Goal: Task Accomplishment & Management: Use online tool/utility

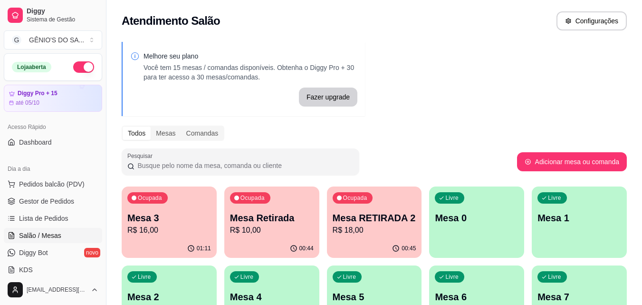
scroll to position [7, 0]
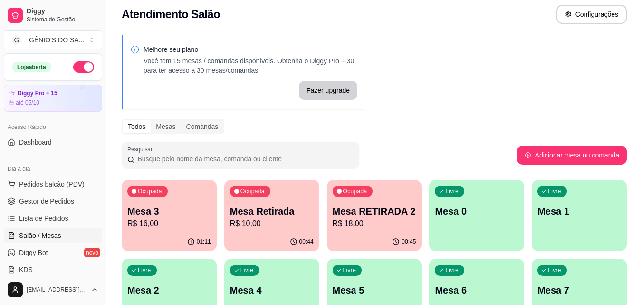
click at [387, 209] on p "Mesa RETIRADA 2" at bounding box center [375, 210] width 84 height 13
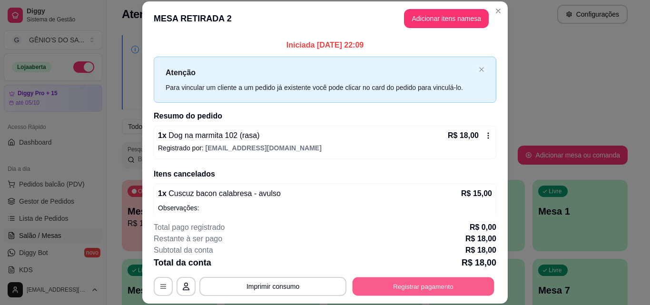
click at [397, 293] on button "Registrar pagamento" at bounding box center [423, 286] width 142 height 19
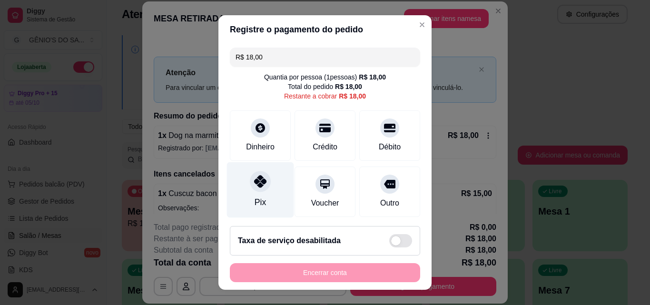
click at [261, 181] on div at bounding box center [260, 181] width 21 height 21
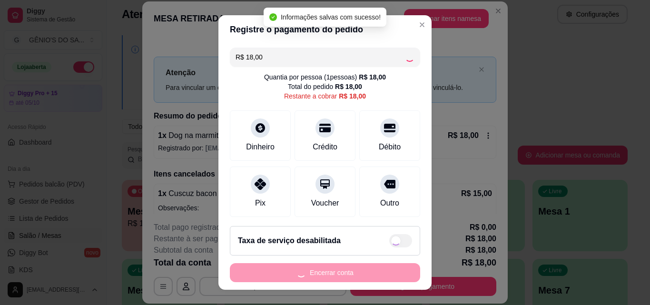
type input "R$ 0,00"
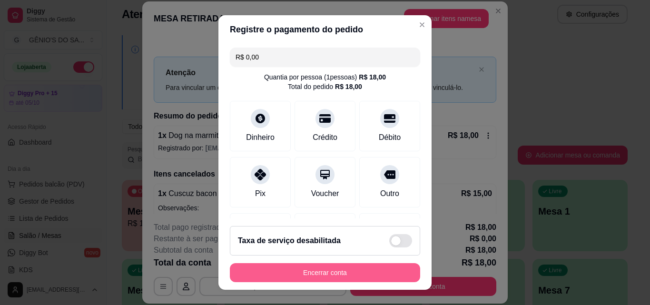
click at [303, 276] on button "Encerrar conta" at bounding box center [325, 272] width 190 height 19
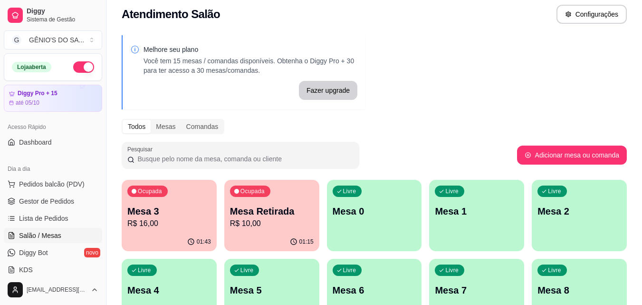
click at [240, 212] on p "Mesa Retirada" at bounding box center [272, 210] width 84 height 13
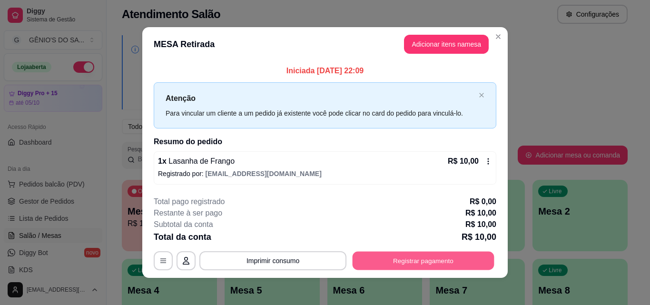
click at [411, 262] on button "Registrar pagamento" at bounding box center [423, 261] width 142 height 19
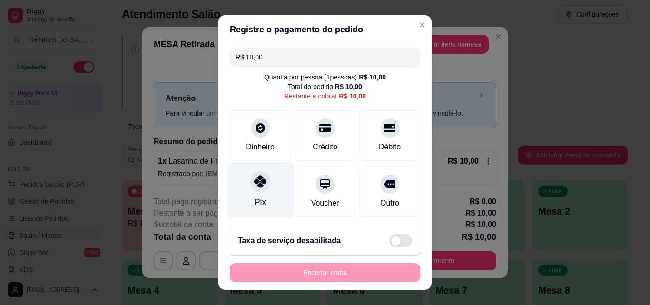
drag, startPoint x: 249, startPoint y: 190, endPoint x: 264, endPoint y: 200, distance: 17.5
click at [251, 193] on div "Pix" at bounding box center [260, 190] width 67 height 56
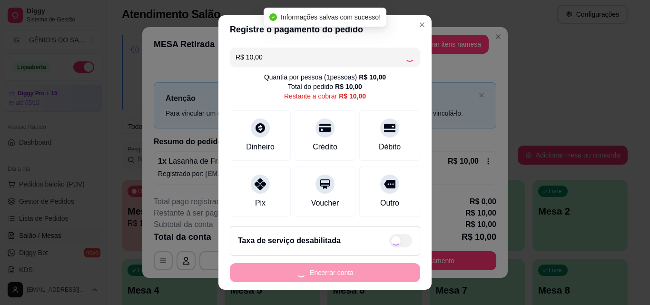
type input "R$ 0,00"
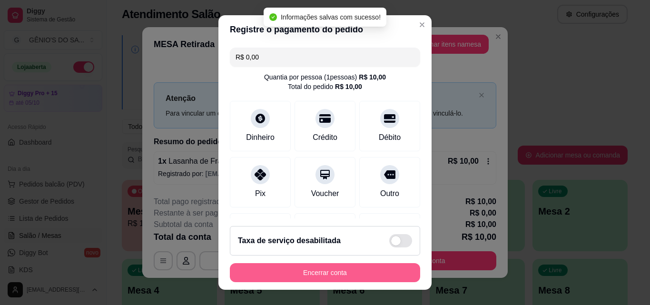
click at [305, 277] on button "Encerrar conta" at bounding box center [325, 272] width 190 height 19
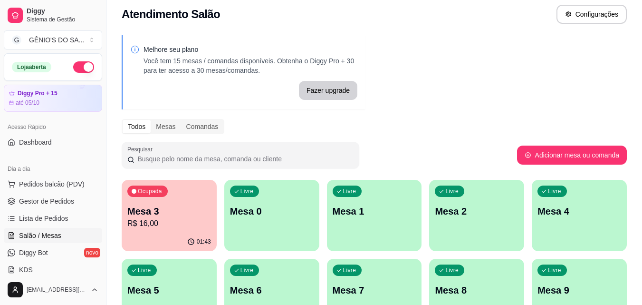
click at [148, 224] on p "R$ 16,00" at bounding box center [169, 223] width 84 height 11
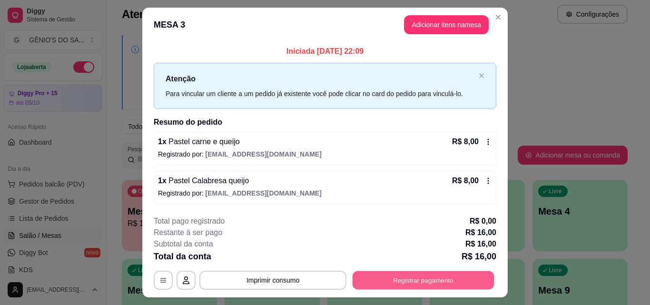
click at [423, 276] on button "Registrar pagamento" at bounding box center [423, 280] width 142 height 19
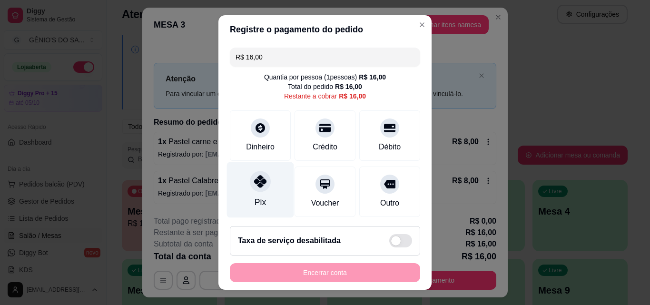
click at [255, 191] on div at bounding box center [260, 181] width 21 height 21
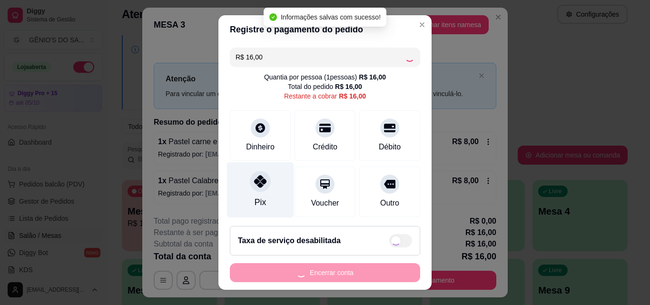
type input "R$ 0,00"
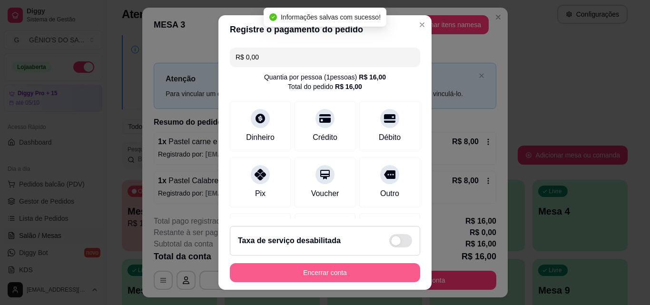
click at [293, 274] on button "Encerrar conta" at bounding box center [325, 272] width 190 height 19
